Goal: Information Seeking & Learning: Learn about a topic

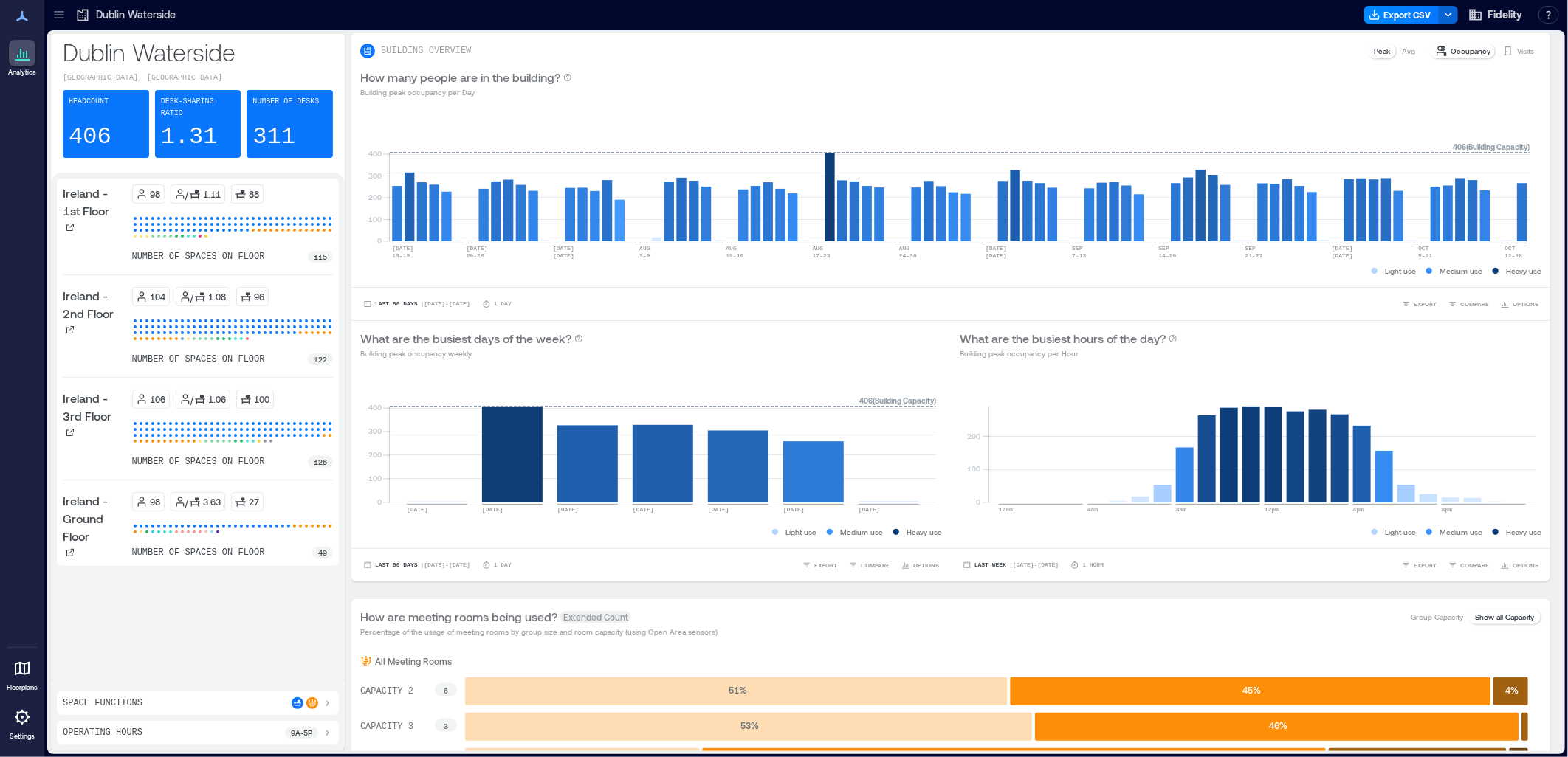
click at [113, 17] on p "Dublin Waterside" at bounding box center [136, 14] width 80 height 15
click at [55, 18] on icon at bounding box center [59, 18] width 10 height 2
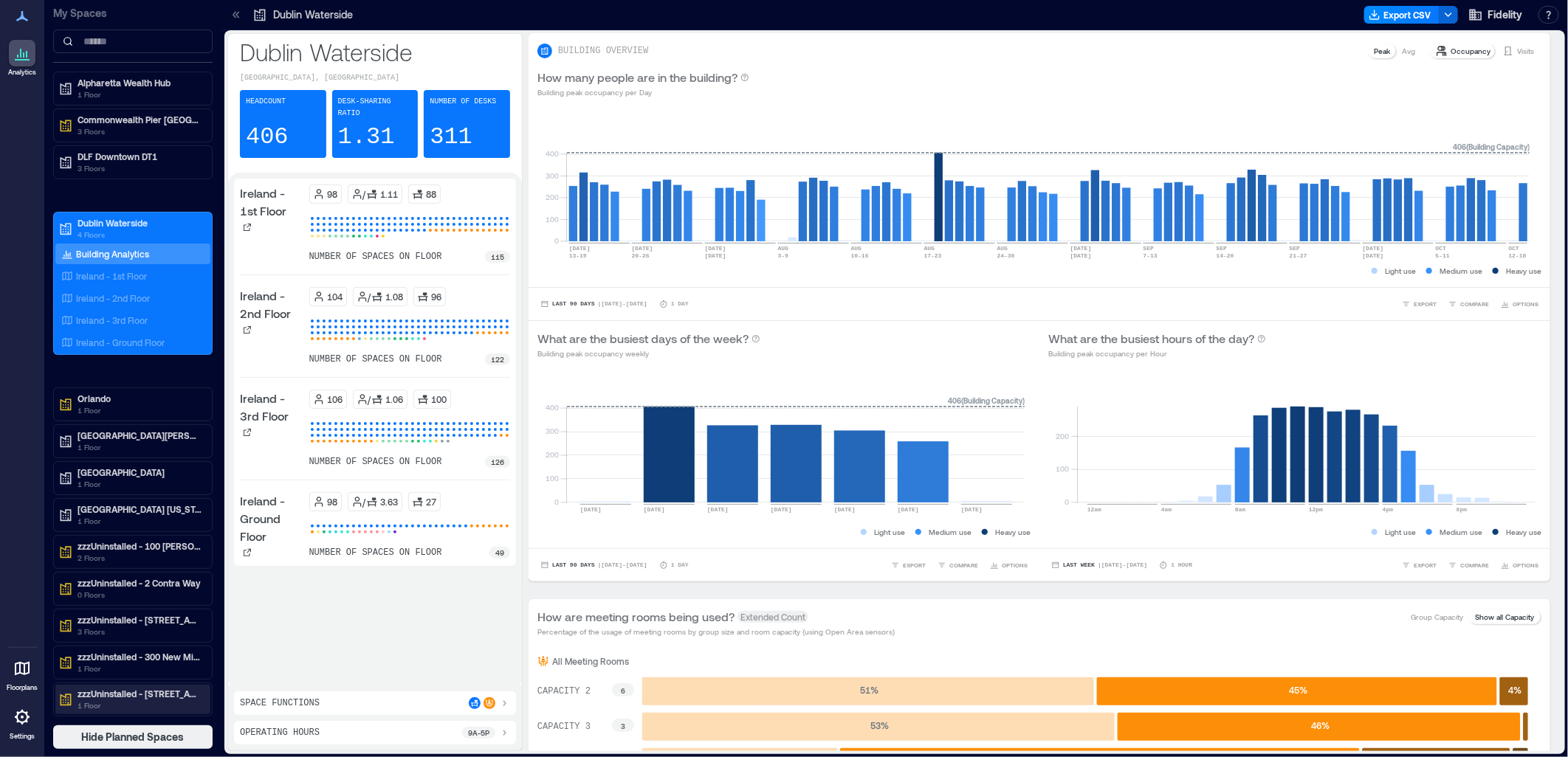
click at [180, 704] on p "1 Floor" at bounding box center [140, 705] width 124 height 12
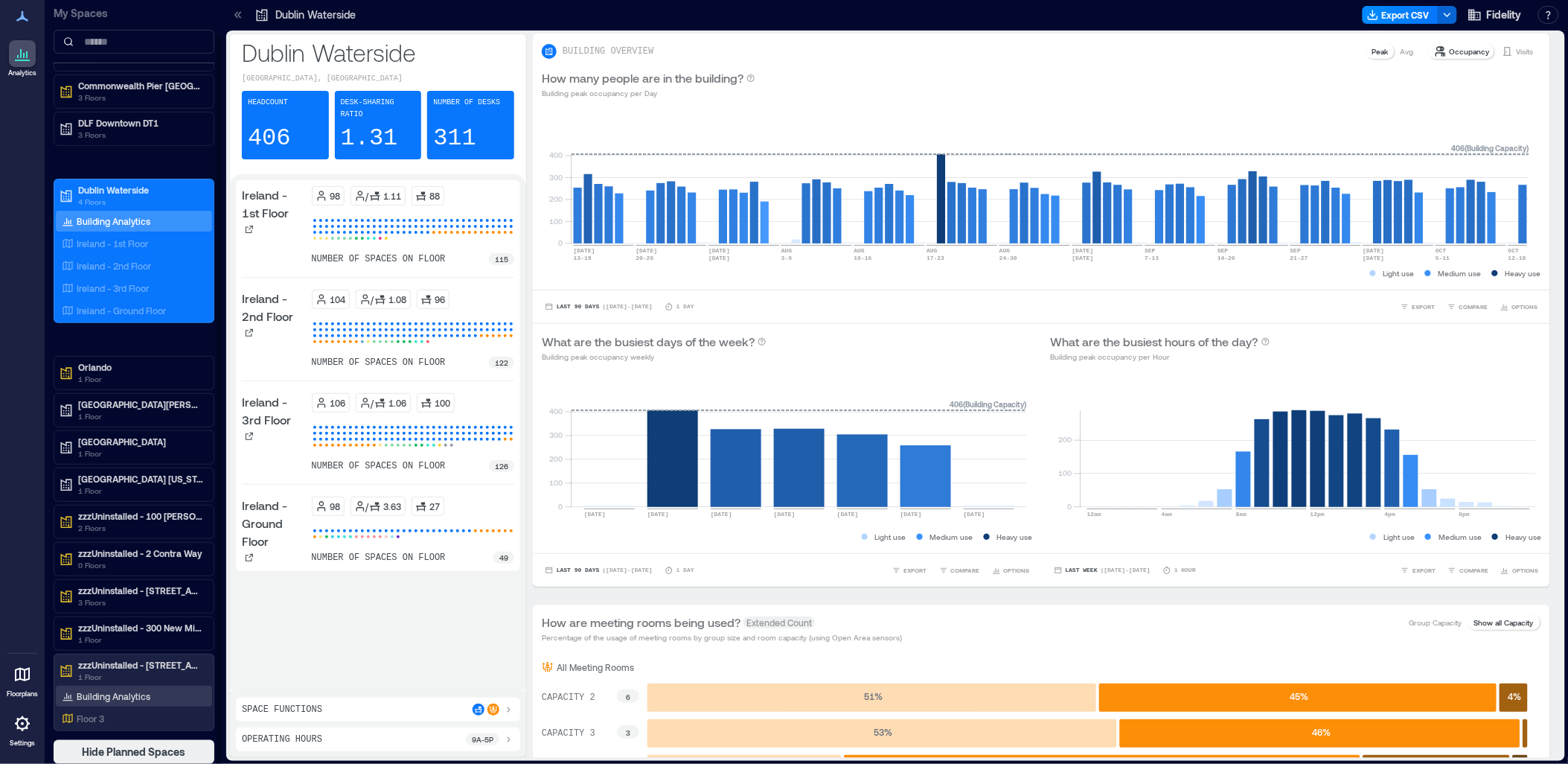
scroll to position [1, 0]
click at [165, 635] on p "1 Floor" at bounding box center [141, 639] width 125 height 12
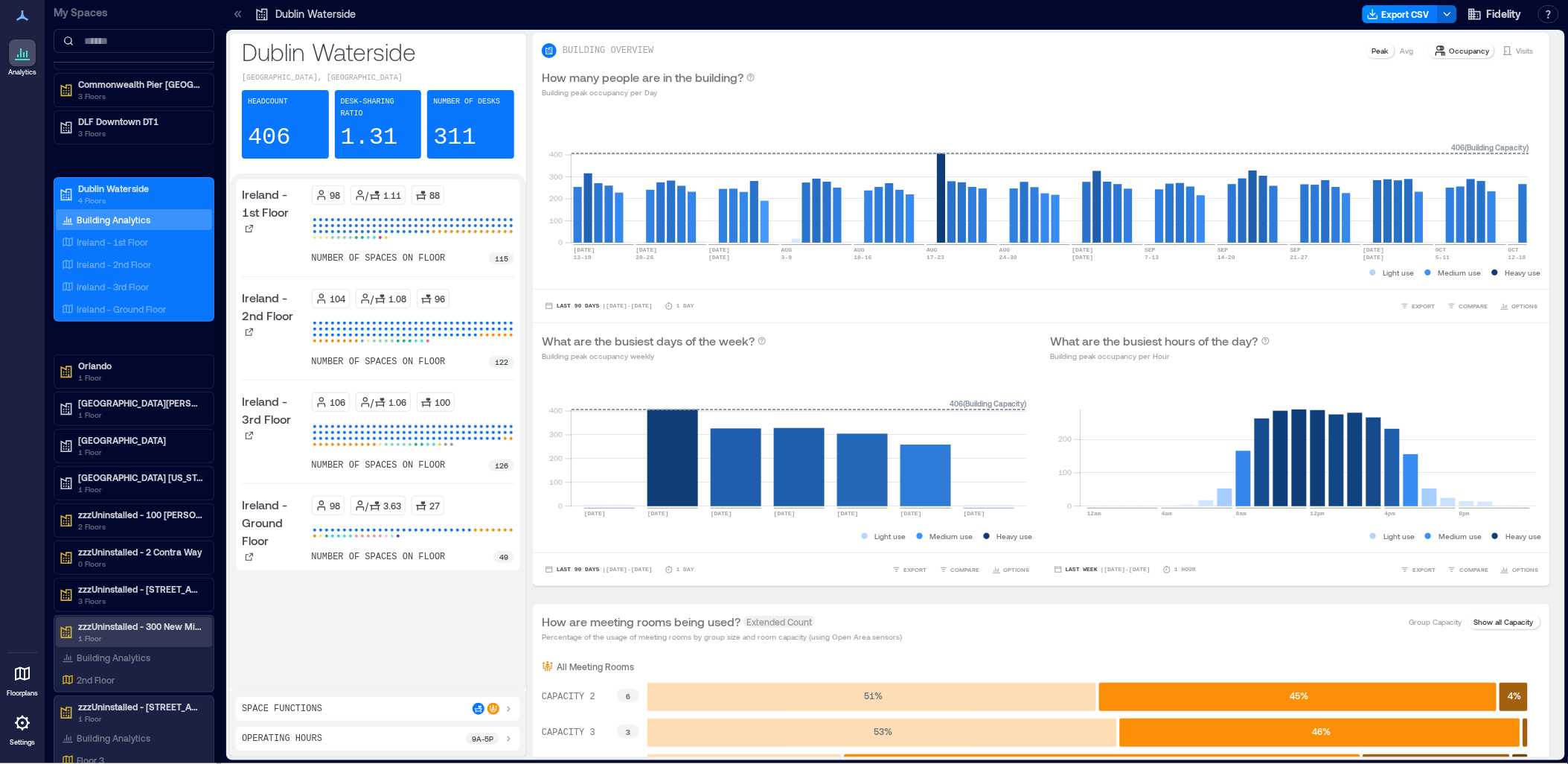
click at [177, 631] on p "zzzUninstalled - 300 New Millennium" at bounding box center [141, 626] width 125 height 12
drag, startPoint x: 147, startPoint y: 630, endPoint x: 142, endPoint y: 639, distance: 10.3
click at [146, 630] on p "zzzUninstalled - 300 New Millennium" at bounding box center [141, 626] width 125 height 12
click at [127, 660] on p "Building Analytics" at bounding box center [113, 657] width 74 height 12
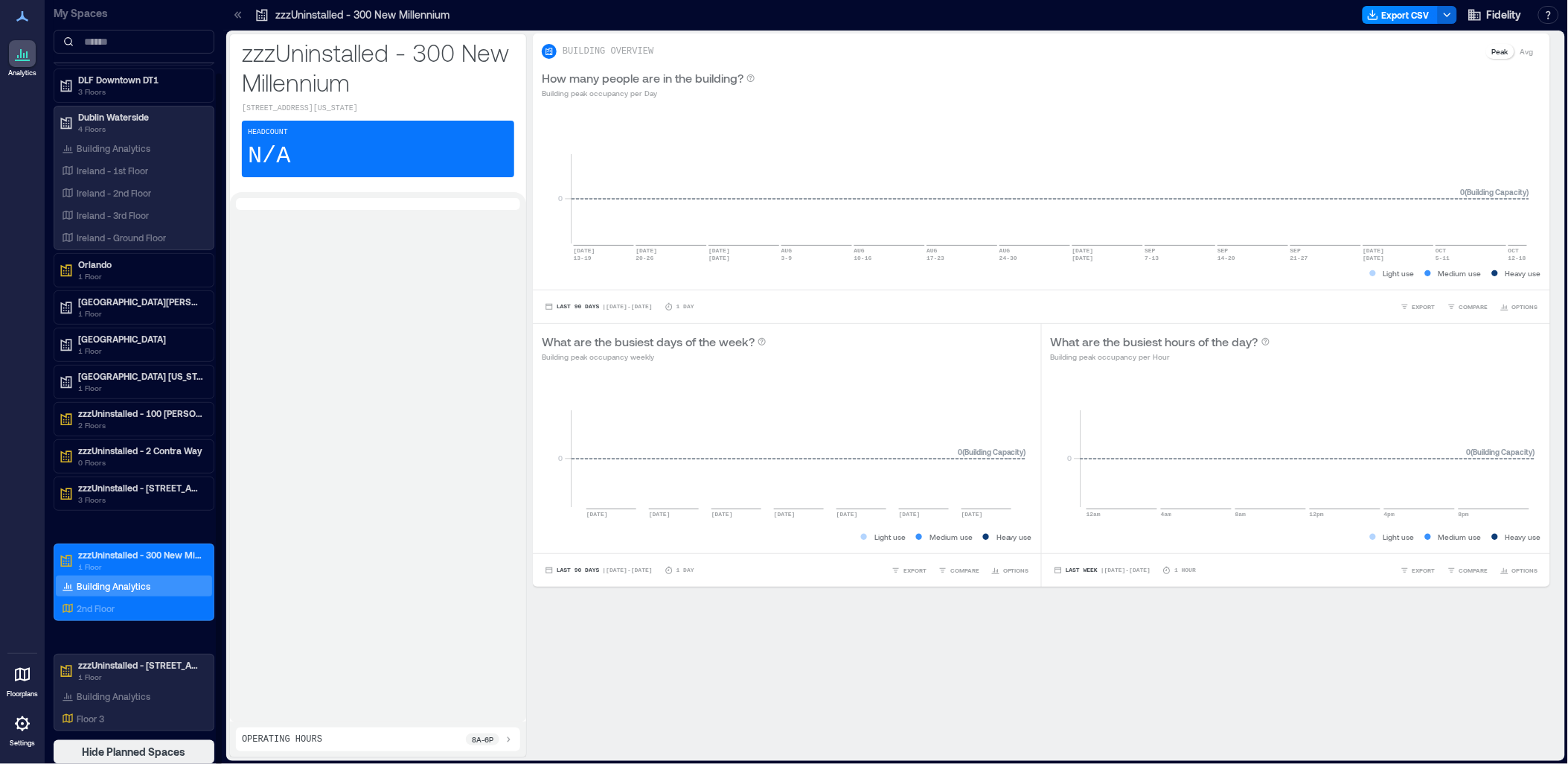
scroll to position [1, 0]
click at [113, 610] on p "2nd Floor" at bounding box center [95, 608] width 38 height 12
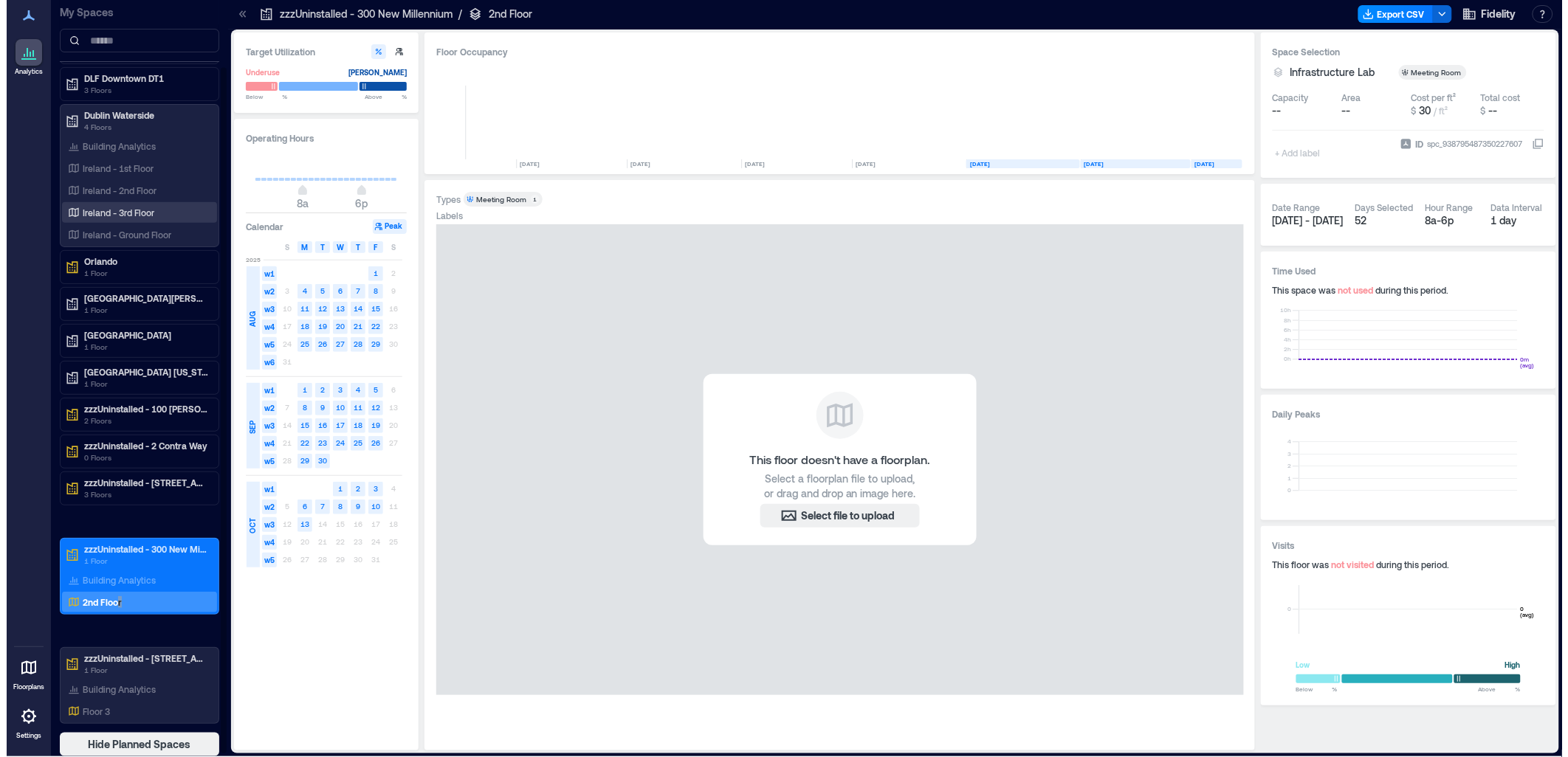
scroll to position [0, 8544]
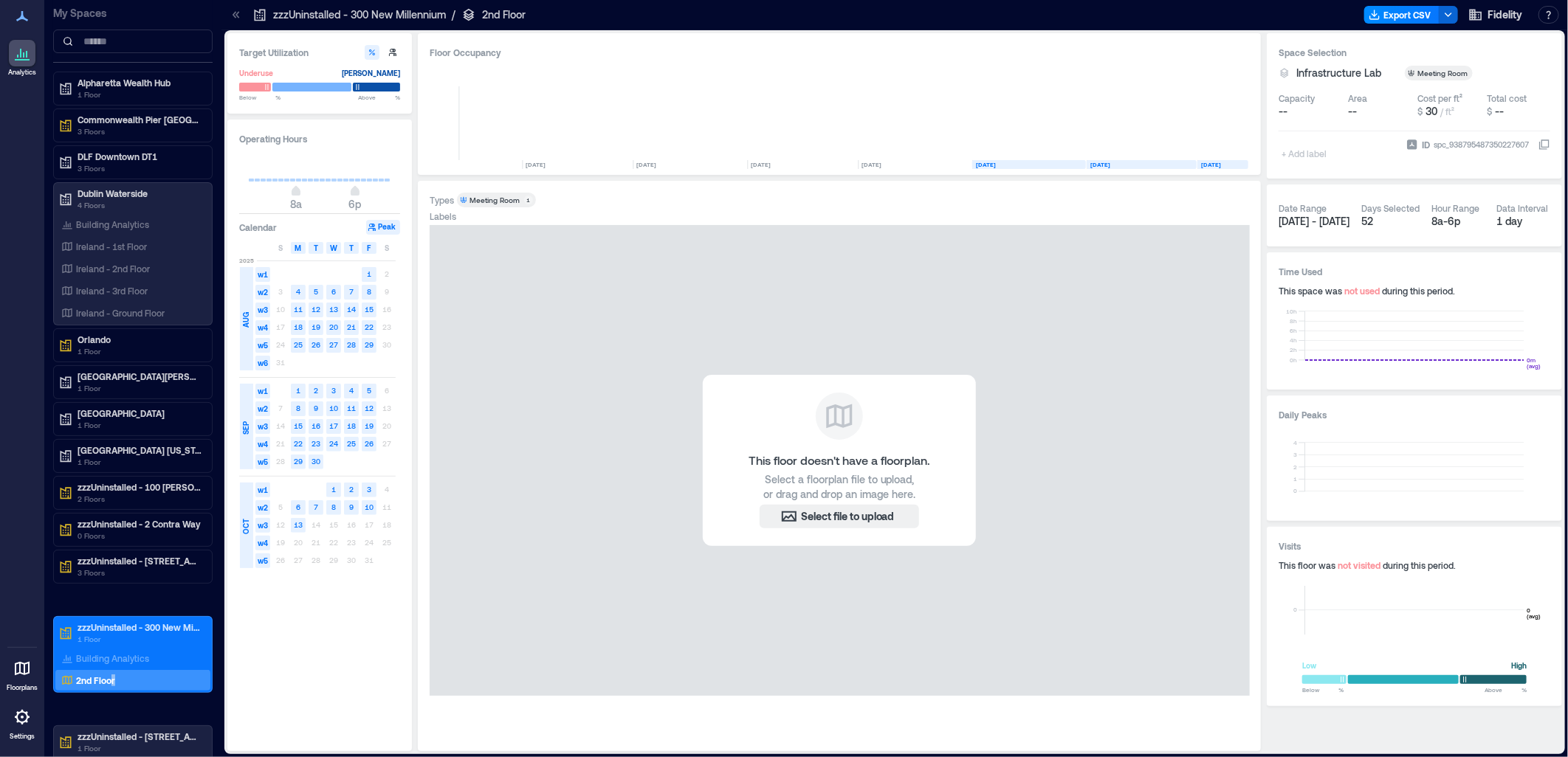
drag, startPoint x: 133, startPoint y: 419, endPoint x: 443, endPoint y: 180, distance: 391.4
click at [133, 419] on p "1 Floor" at bounding box center [140, 425] width 124 height 12
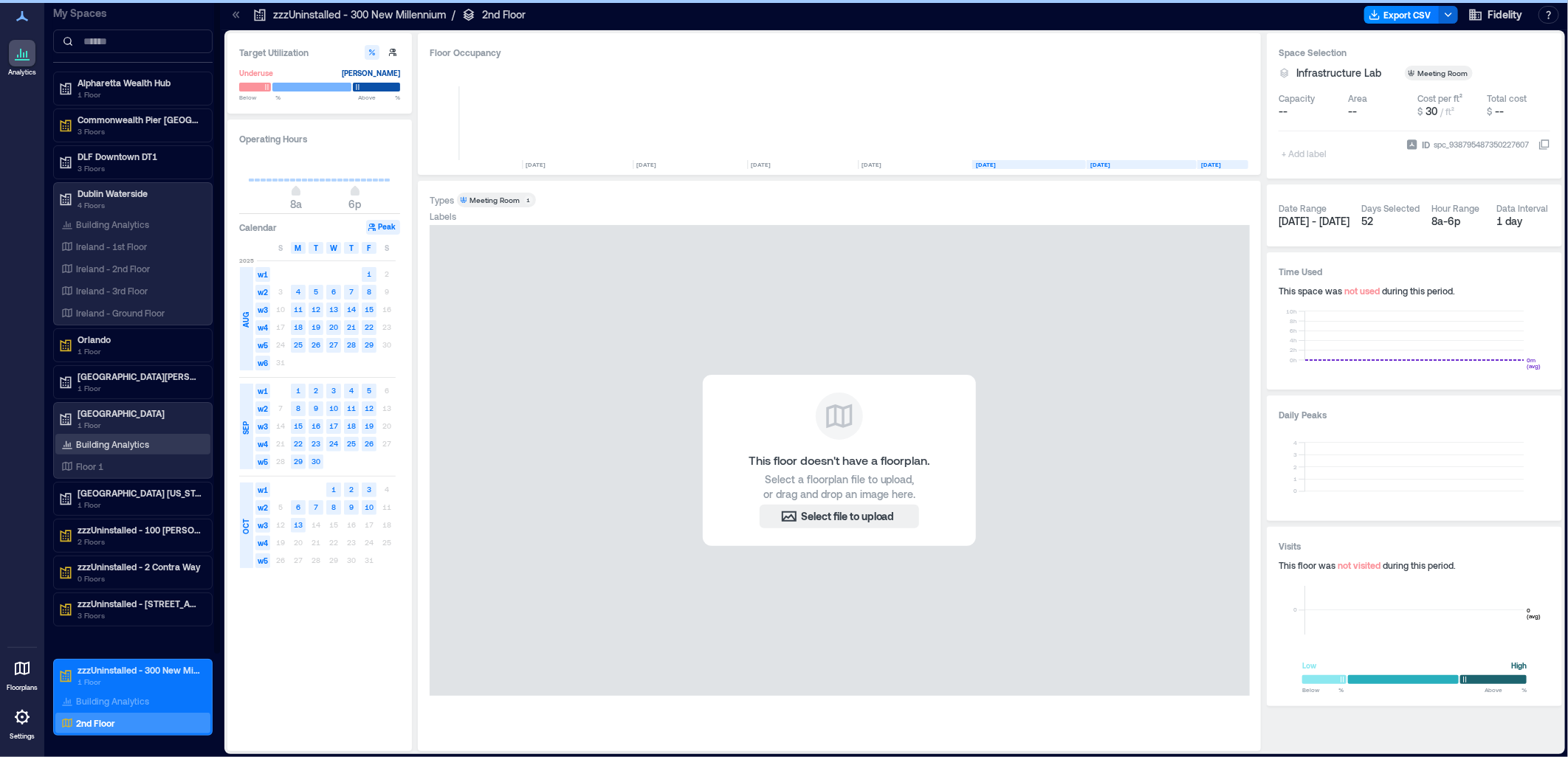
click at [115, 438] on p "Building Analytics" at bounding box center [112, 444] width 73 height 12
